Goal: Transaction & Acquisition: Purchase product/service

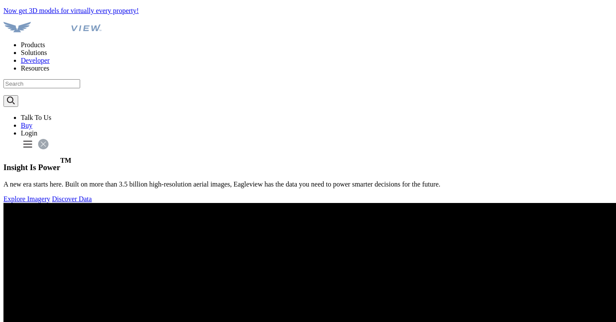
click at [565, 130] on div "Login" at bounding box center [317, 134] width 592 height 8
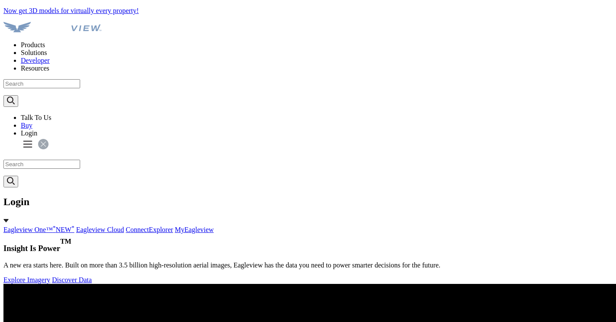
click at [568, 130] on div "Login" at bounding box center [317, 134] width 592 height 8
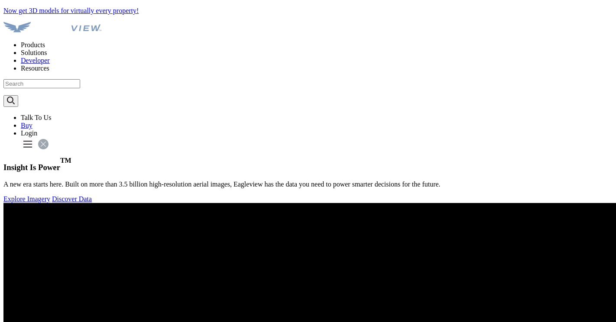
click at [569, 130] on div "Login" at bounding box center [317, 134] width 592 height 8
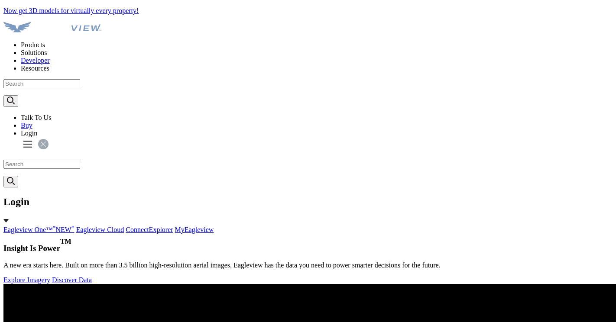
click at [214, 226] on link "MyEagleview" at bounding box center [194, 229] width 39 height 7
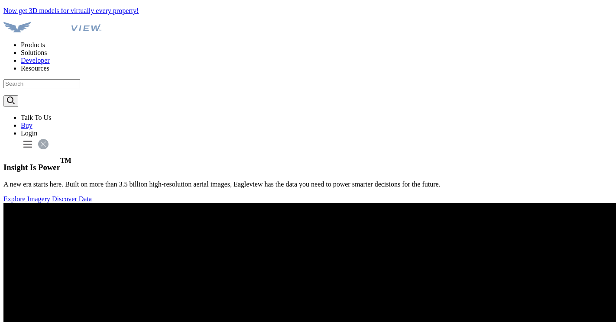
click at [568, 130] on div "Login" at bounding box center [317, 134] width 592 height 8
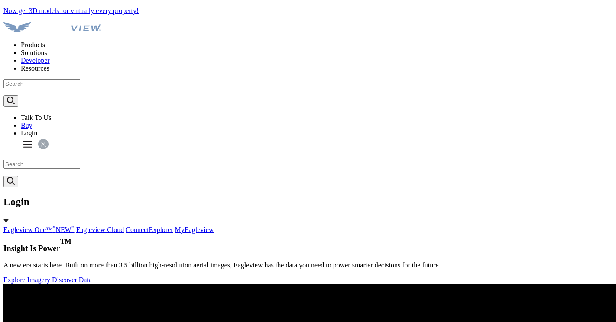
click at [214, 226] on link "MyEagleview" at bounding box center [194, 229] width 39 height 7
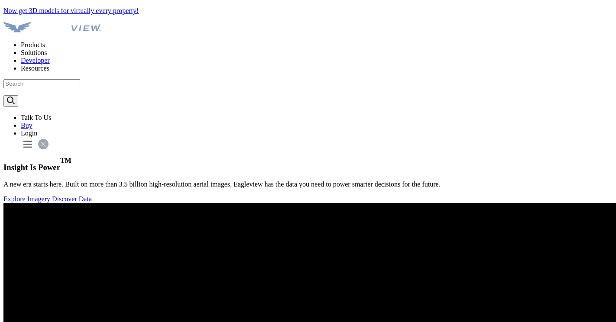
click at [566, 130] on div "Login" at bounding box center [317, 134] width 592 height 8
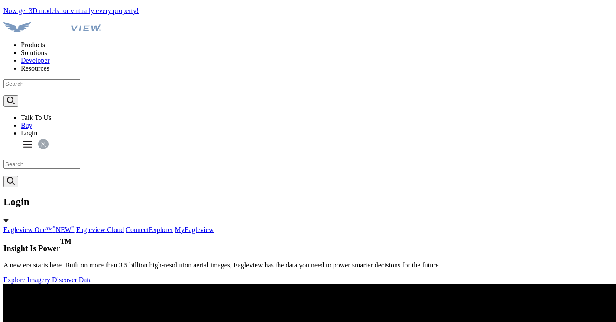
click at [214, 226] on link "MyEagleview" at bounding box center [194, 229] width 39 height 7
click at [75, 226] on link "Eagleview One™ * NEW *" at bounding box center [38, 229] width 71 height 7
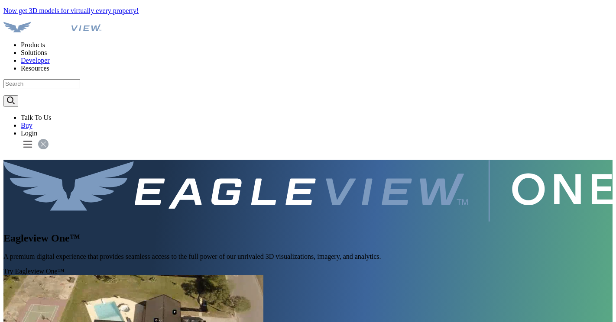
click at [564, 130] on li "Login" at bounding box center [317, 134] width 592 height 8
click at [564, 130] on div "Login" at bounding box center [317, 134] width 592 height 8
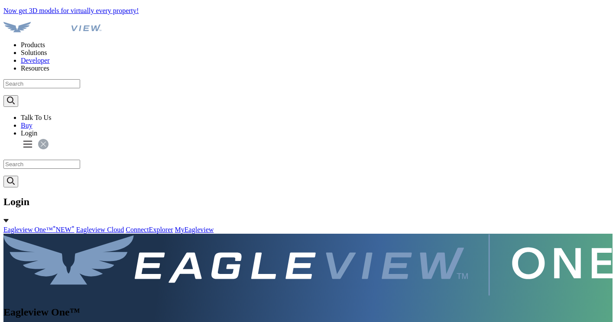
click at [541, 122] on li "Buy" at bounding box center [317, 126] width 592 height 8
click at [33, 122] on link "Buy" at bounding box center [27, 125] width 12 height 7
